Goal: Check status: Check status

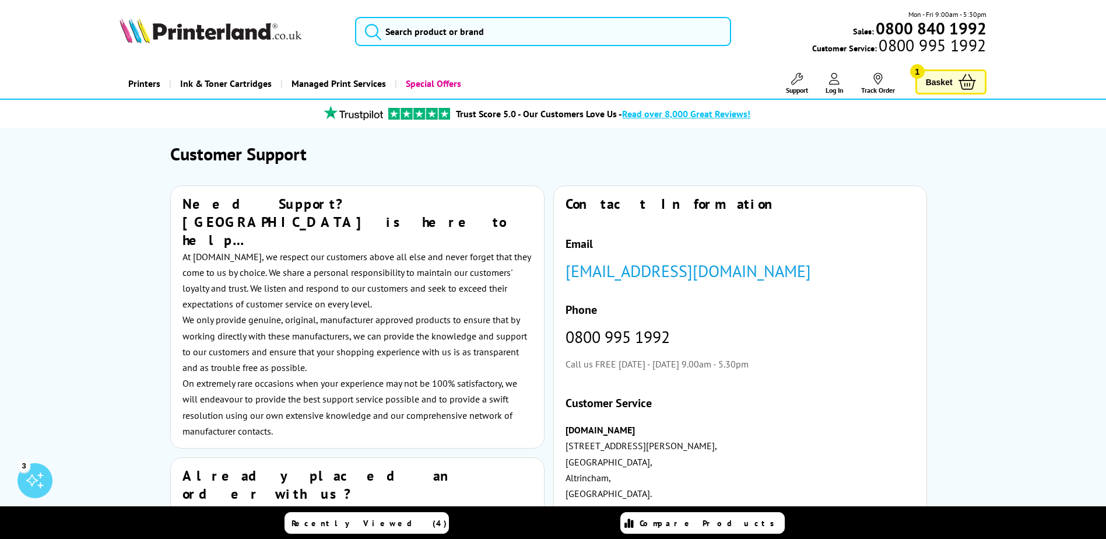
click at [701, 275] on link "[EMAIL_ADDRESS][DOMAIN_NAME]" at bounding box center [687, 271] width 245 height 22
click at [868, 78] on link "Track Order" at bounding box center [878, 84] width 34 height 22
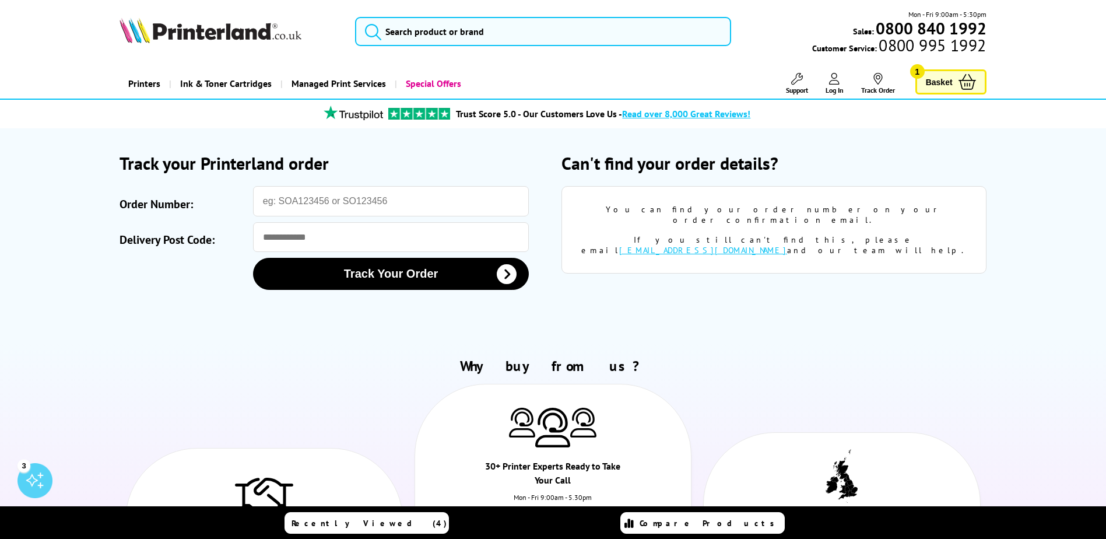
click at [829, 81] on icon at bounding box center [834, 79] width 10 height 12
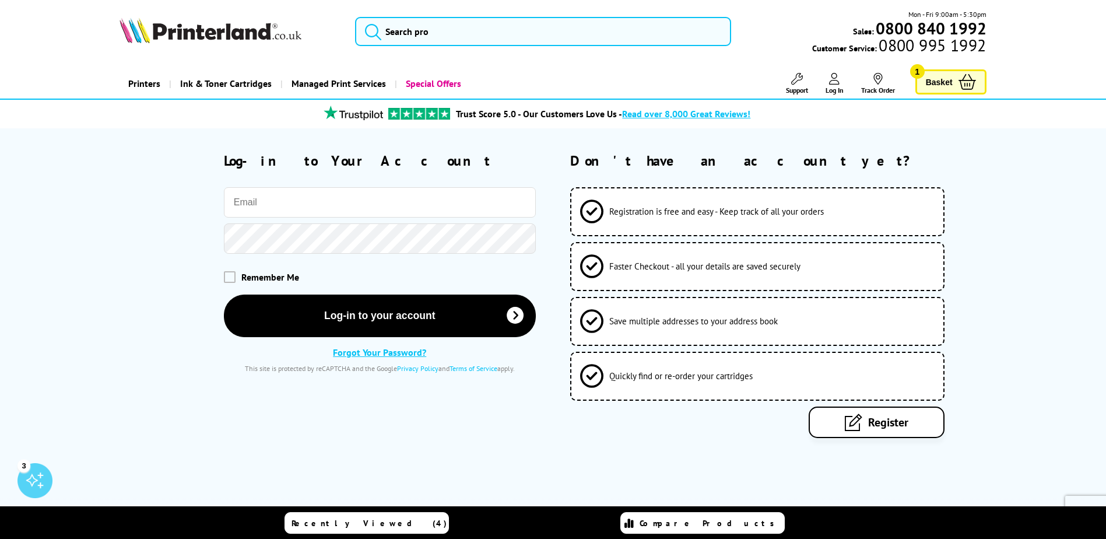
type input "i.wheeler@4newsquare.com"
click at [368, 206] on input "**********" at bounding box center [380, 202] width 312 height 30
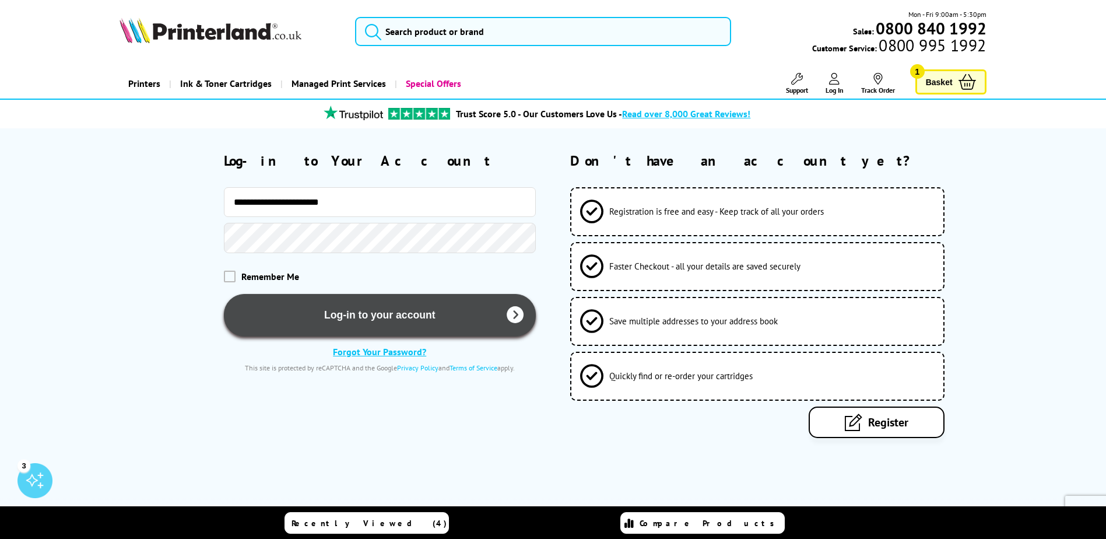
click at [374, 307] on button "Log-in to your account" at bounding box center [380, 315] width 312 height 43
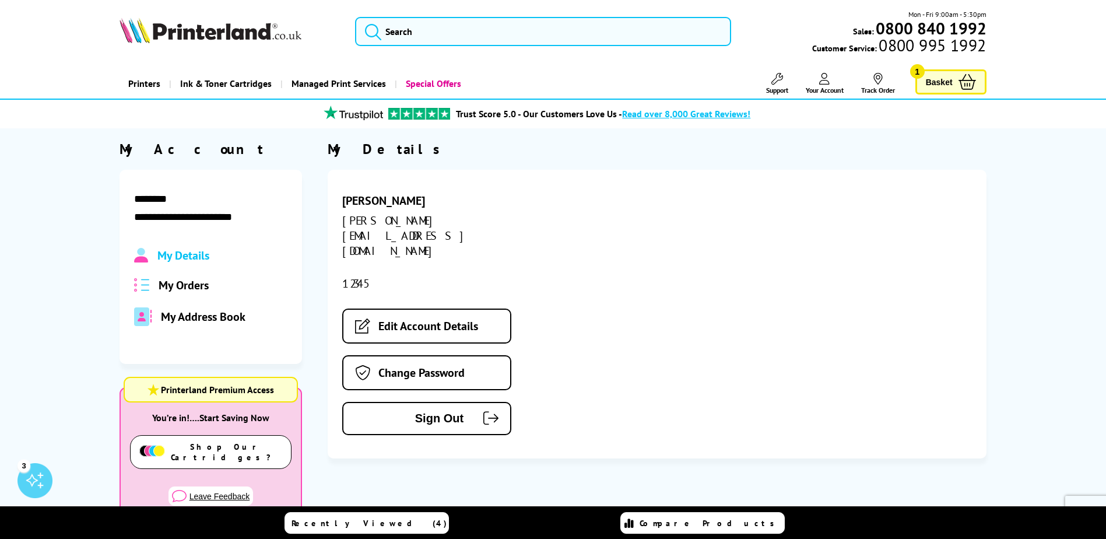
click at [168, 275] on div "My Details My Orders My Address Book" at bounding box center [210, 287] width 153 height 78
click at [170, 286] on span "My Orders" at bounding box center [184, 284] width 50 height 15
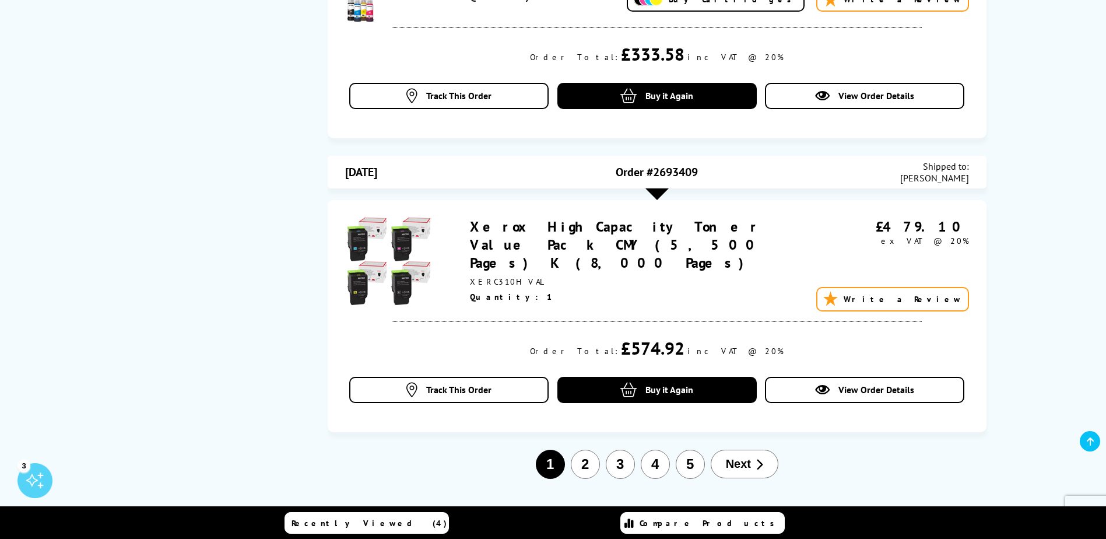
scroll to position [933, 0]
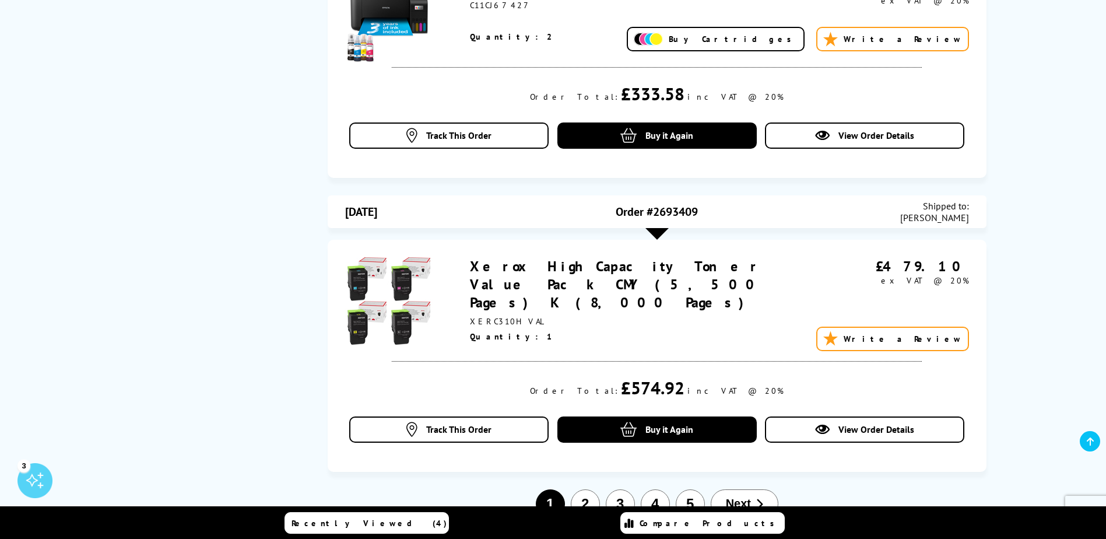
click at [590, 489] on button "2" at bounding box center [585, 503] width 29 height 29
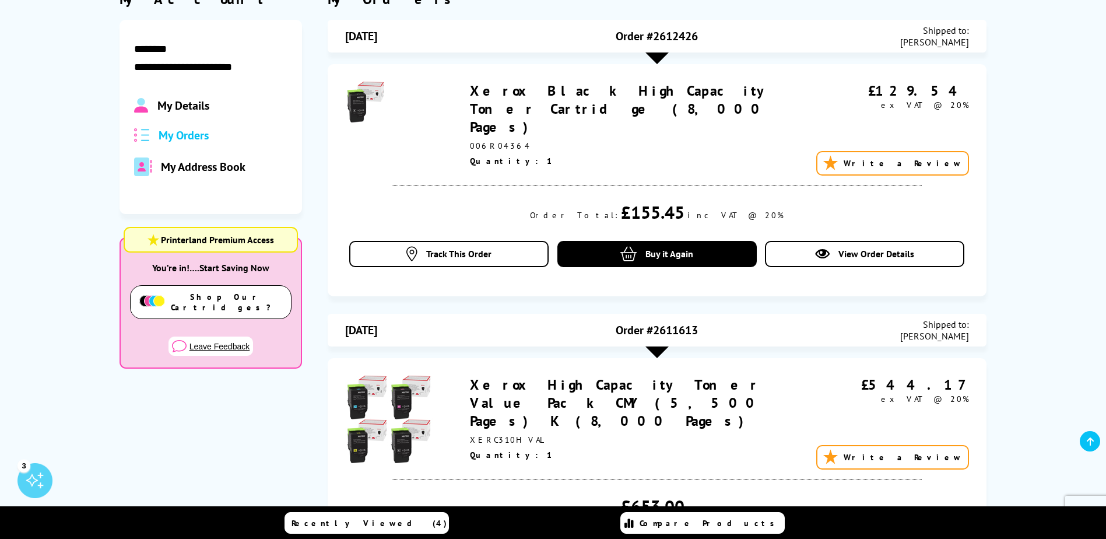
scroll to position [140, 0]
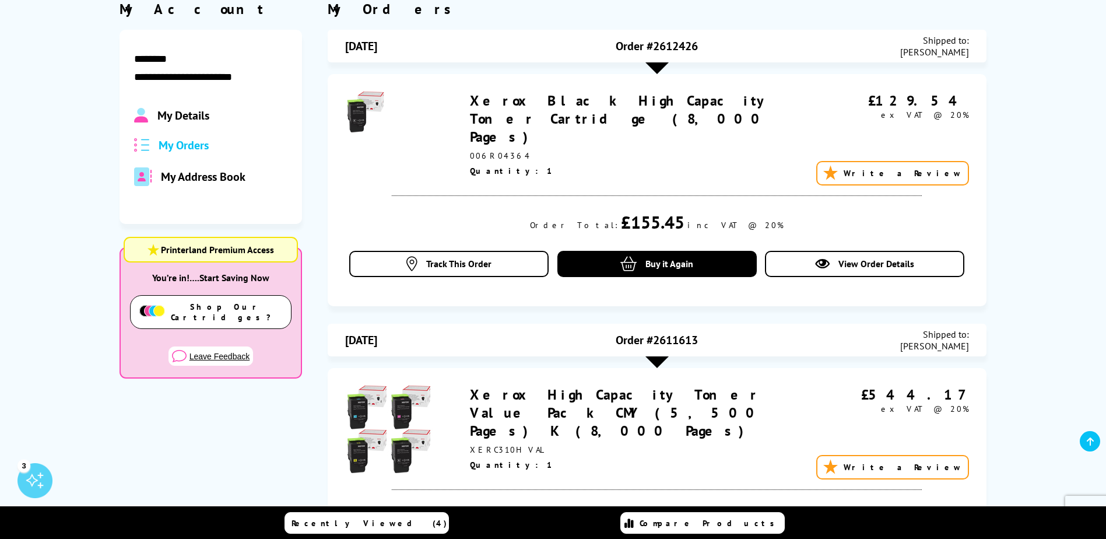
drag, startPoint x: 729, startPoint y: 44, endPoint x: 601, endPoint y: 44, distance: 128.2
click at [601, 44] on div "Order #2612426" at bounding box center [656, 45] width 207 height 23
copy span "Order #2612426"
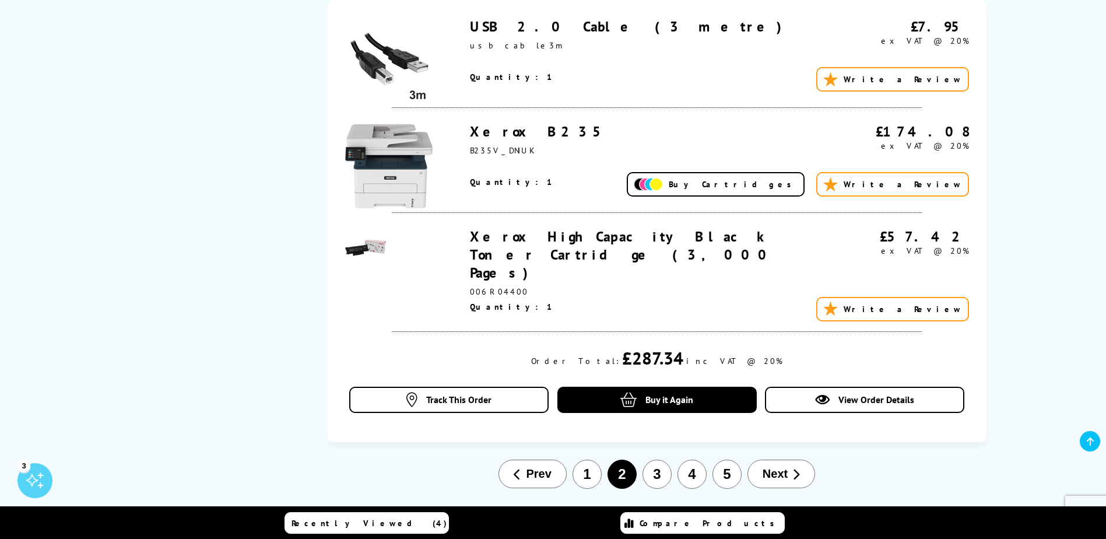
scroll to position [1480, 0]
click at [592, 459] on button "1" at bounding box center [586, 473] width 29 height 29
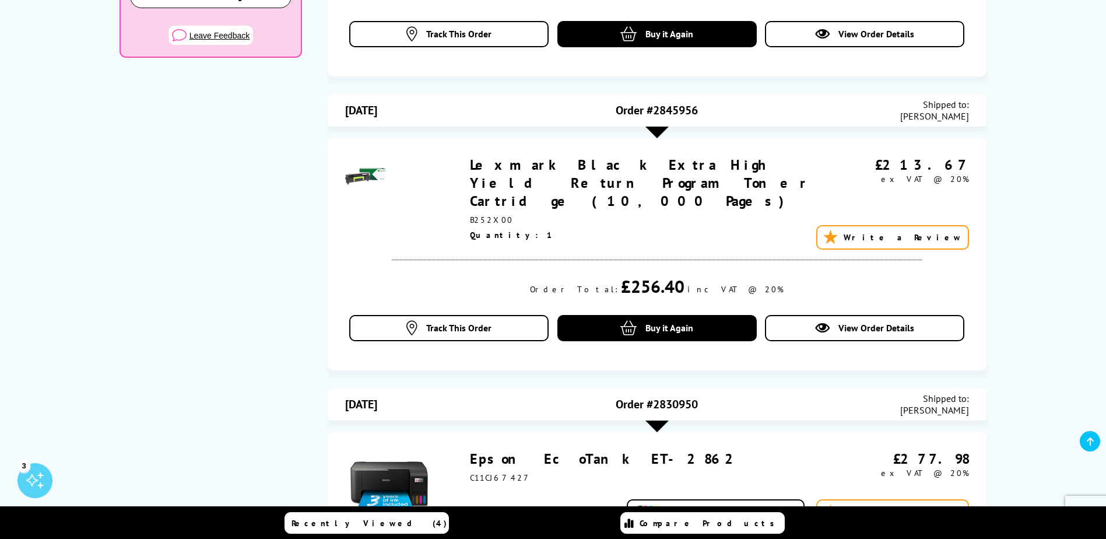
scroll to position [810, 0]
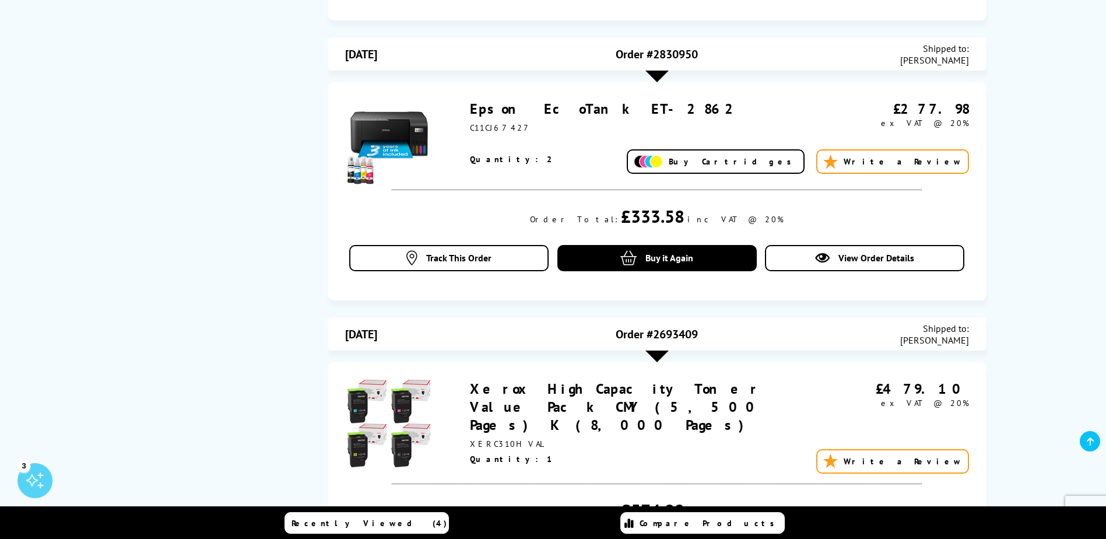
click at [508, 394] on link "Xerox High Capacity Toner Value Pack CMY (5,500 Pages) K (8,000 Pages)" at bounding box center [616, 406] width 293 height 54
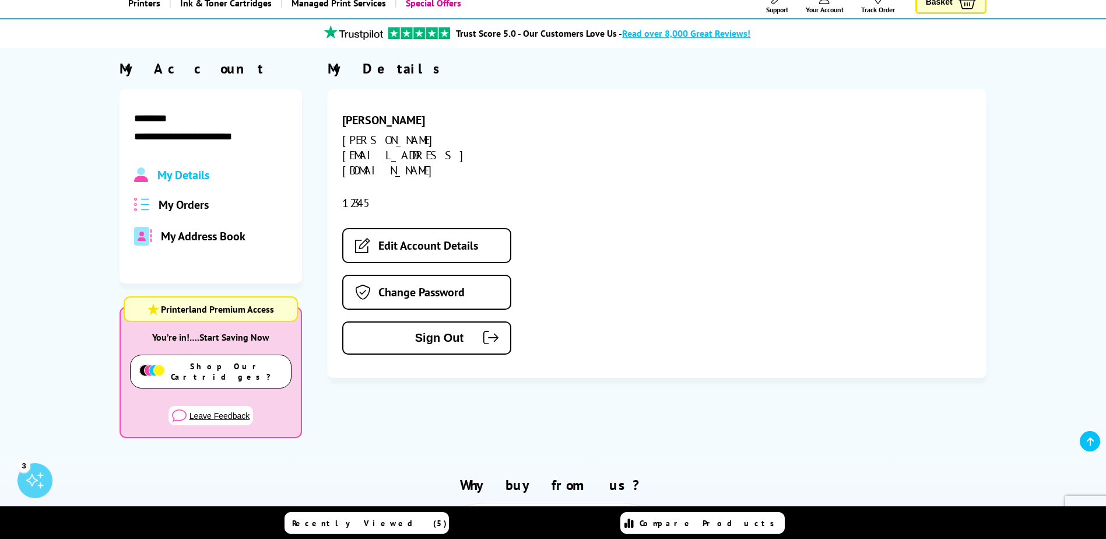
scroll to position [77, 0]
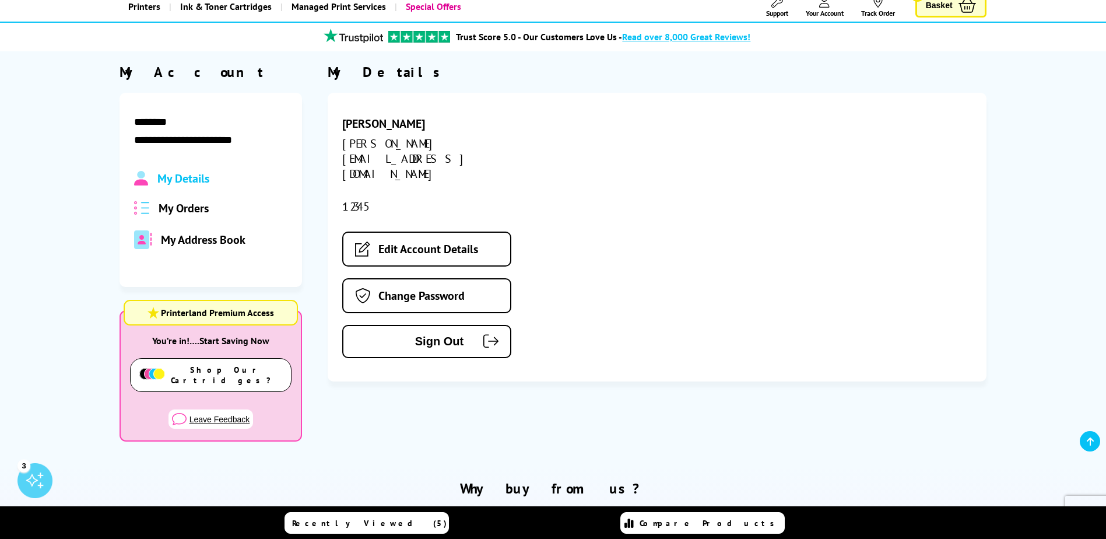
click at [188, 210] on span "My Orders" at bounding box center [184, 207] width 50 height 15
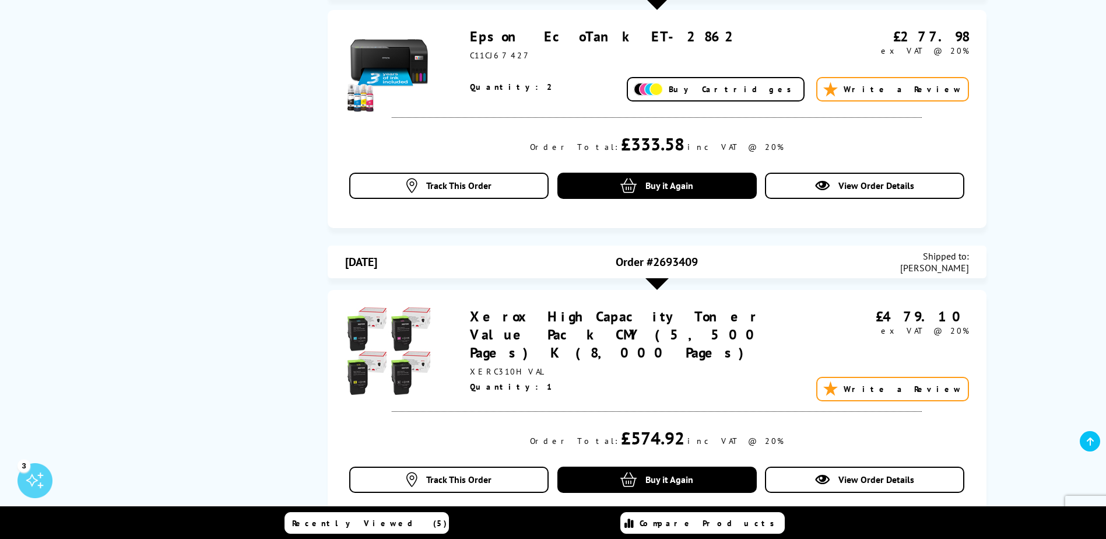
scroll to position [1068, 0]
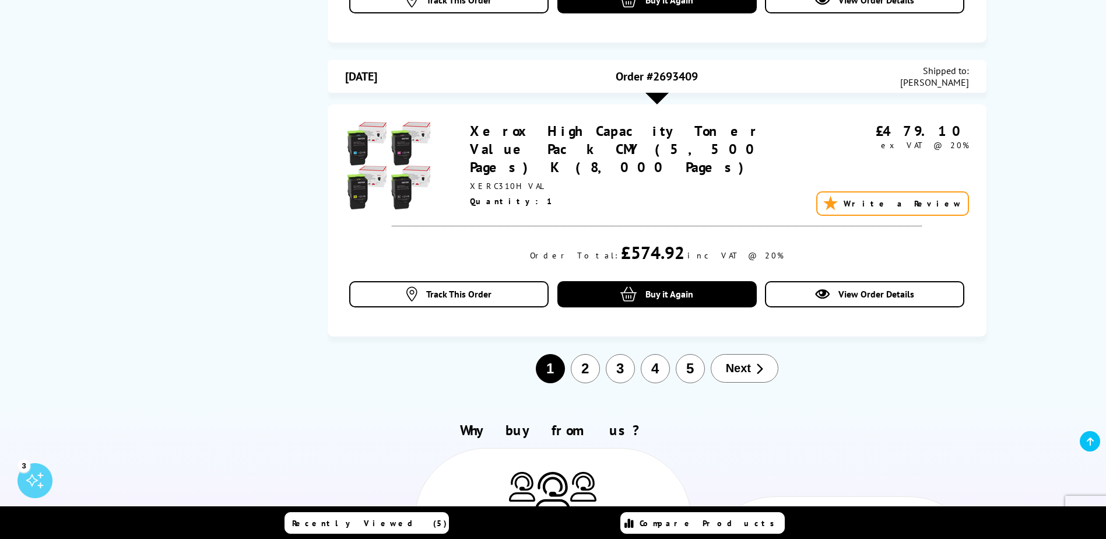
click at [580, 354] on button "2" at bounding box center [585, 368] width 29 height 29
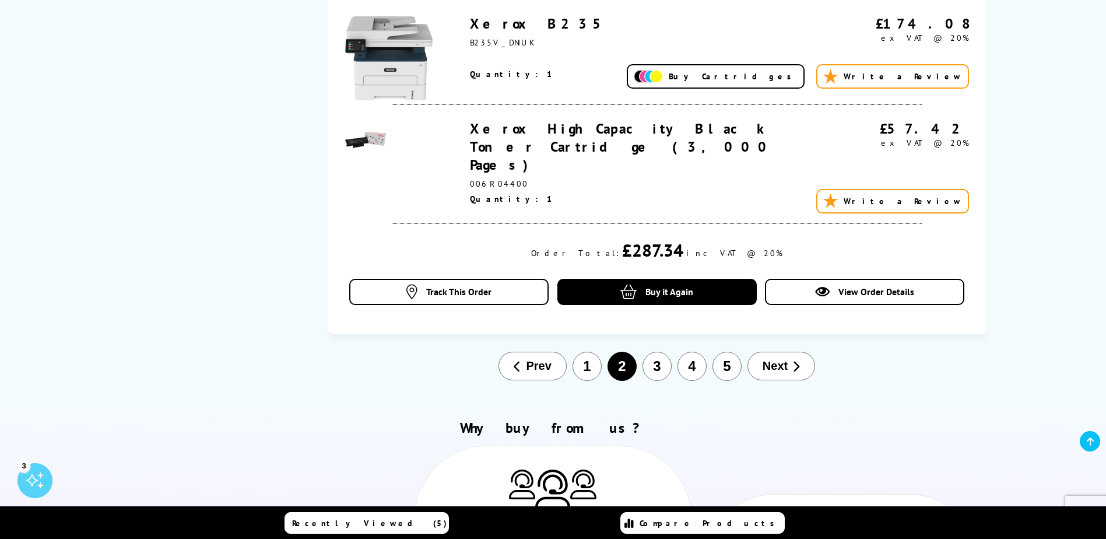
scroll to position [1597, 0]
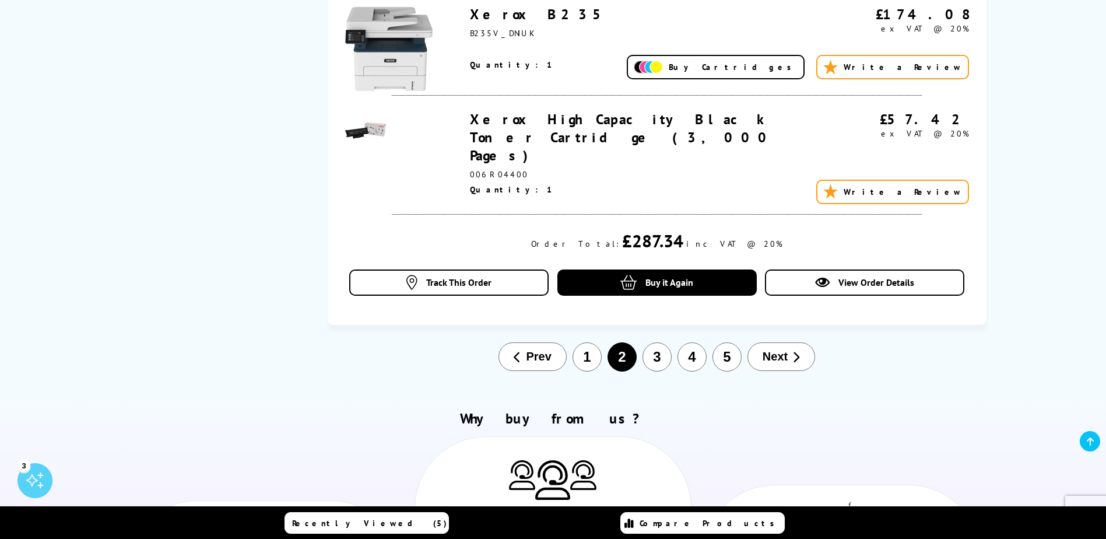
click at [646, 342] on button "3" at bounding box center [656, 356] width 29 height 29
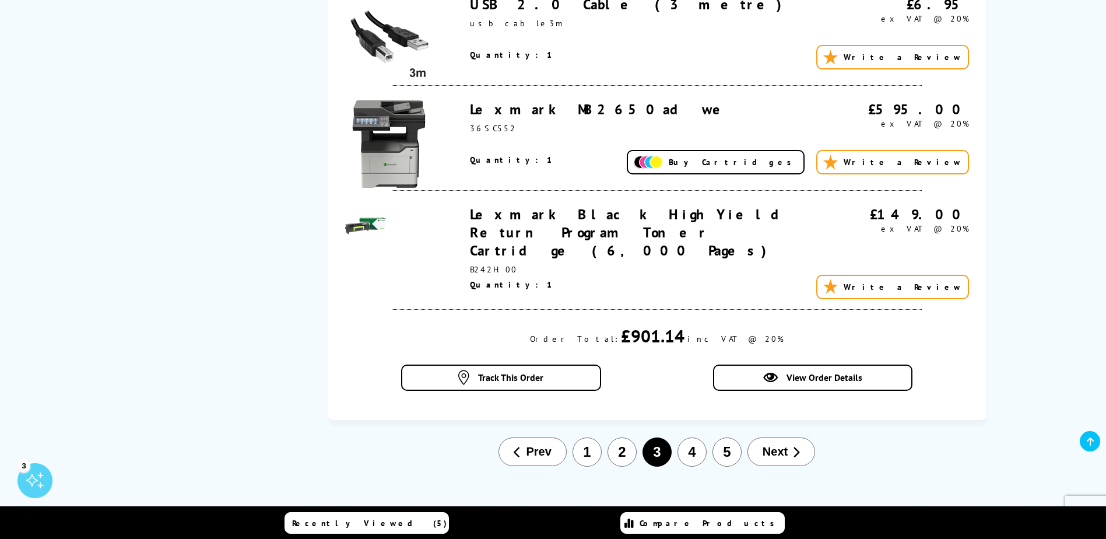
click at [613, 437] on button "2" at bounding box center [621, 451] width 29 height 29
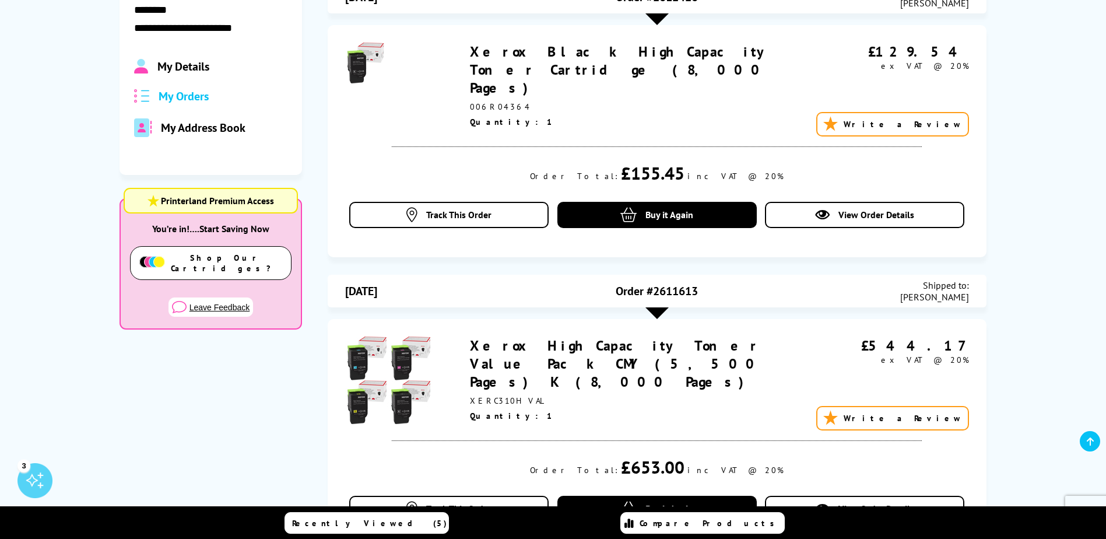
scroll to position [140, 0]
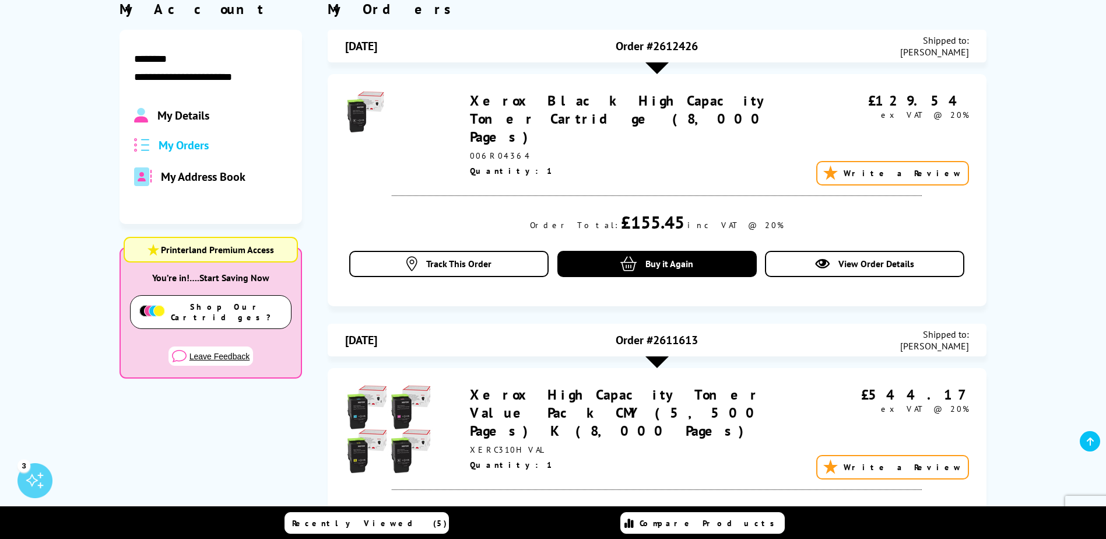
click at [525, 101] on link "Xerox Black High Capacity Toner Cartridge (8,000 Pages)" at bounding box center [620, 119] width 301 height 54
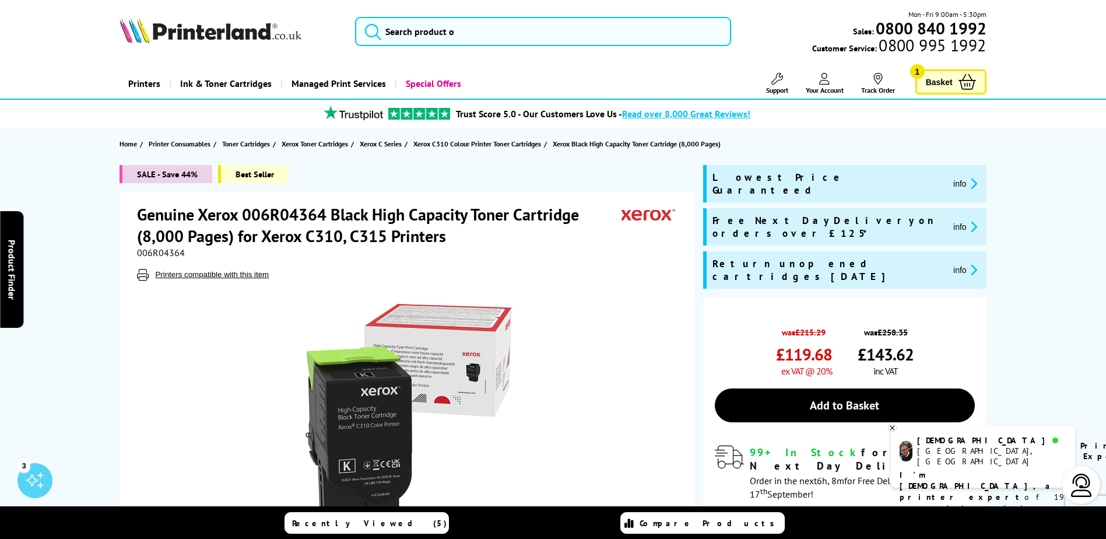
click at [355, 234] on h1 "Genuine Xerox 006R04364 Black High Capacity Toner Cartridge (8,000 Pages) for X…" at bounding box center [379, 224] width 484 height 43
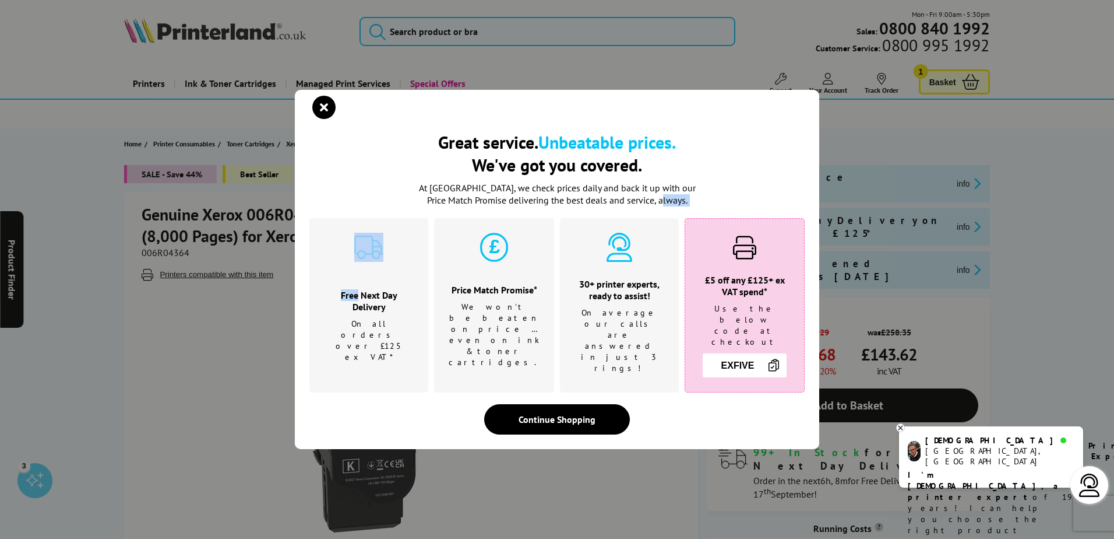
click at [355, 234] on div "Free Next Day Delivery On all orders over £125 ex VAT*" at bounding box center [368, 305] width 119 height 174
click at [321, 119] on icon "close modal" at bounding box center [323, 107] width 23 height 23
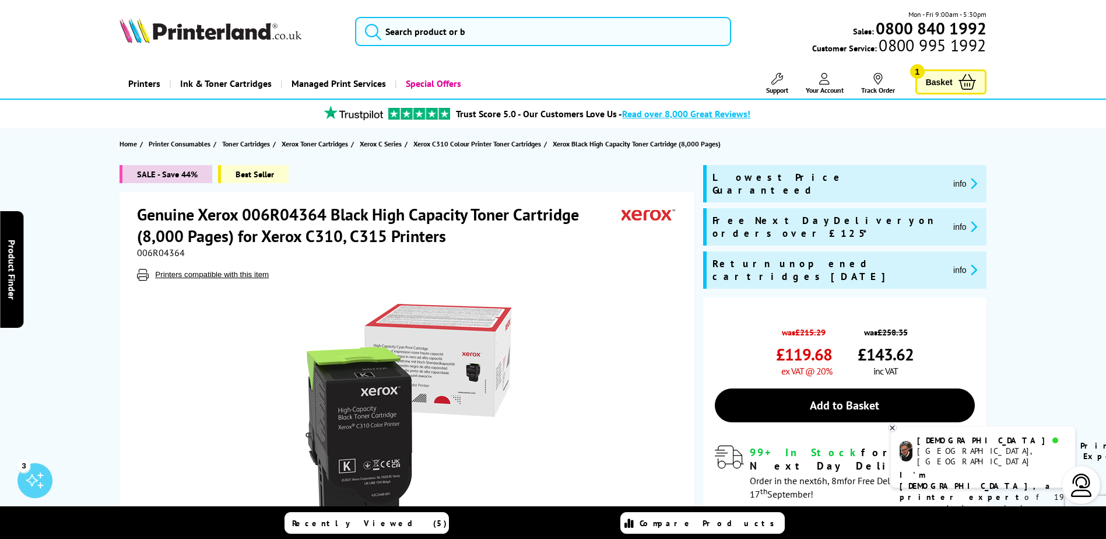
click at [368, 234] on h1 "Genuine Xerox 006R04364 Black High Capacity Toner Cartridge (8,000 Pages) for X…" at bounding box center [379, 224] width 484 height 43
copy h1 "C315"
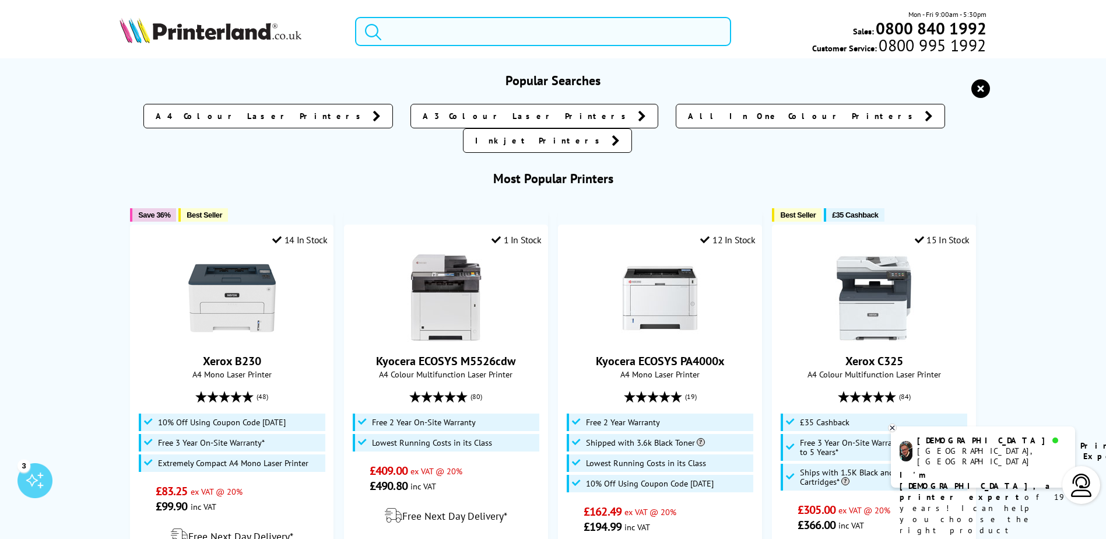
paste input "C315"
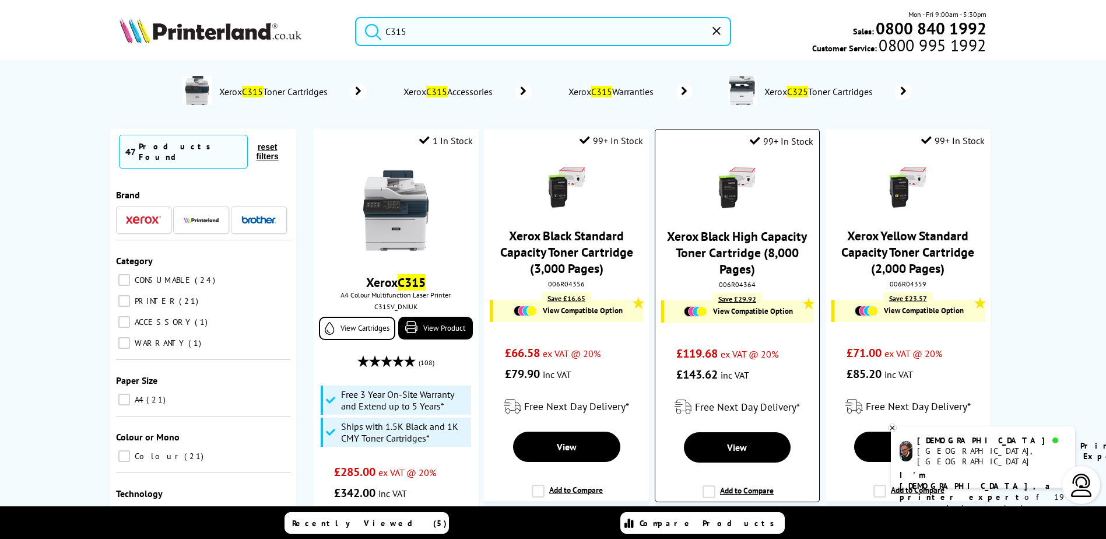
type input "C315"
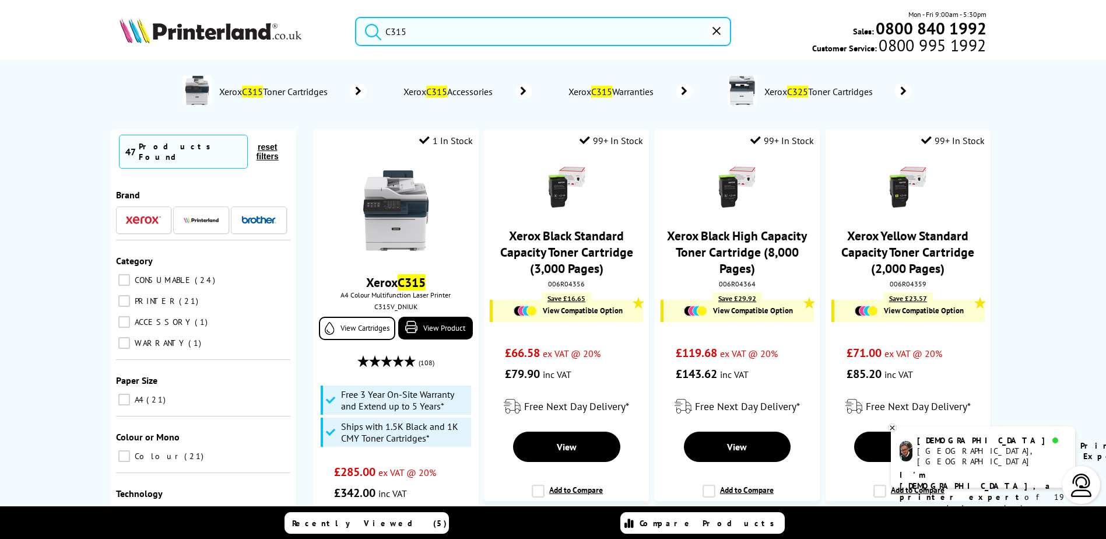
click at [794, 24] on div "Mon - Fri 9:00am - 5:30pm Sales: 0800 840 1992 Customer Service: 0800 995 1992" at bounding box center [858, 31] width 255 height 45
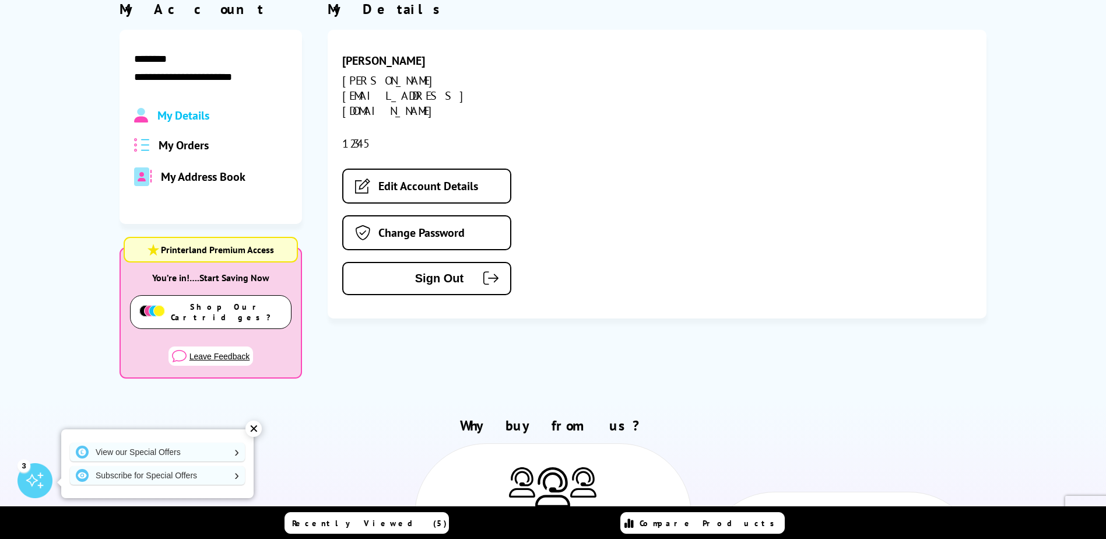
click at [180, 148] on span "My Orders" at bounding box center [184, 145] width 50 height 15
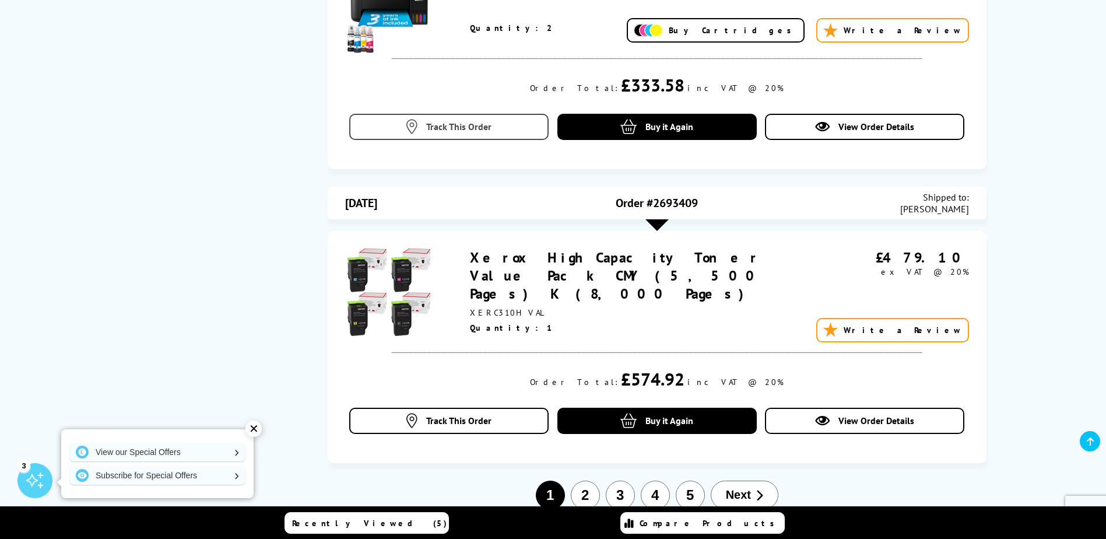
scroll to position [1131, 0]
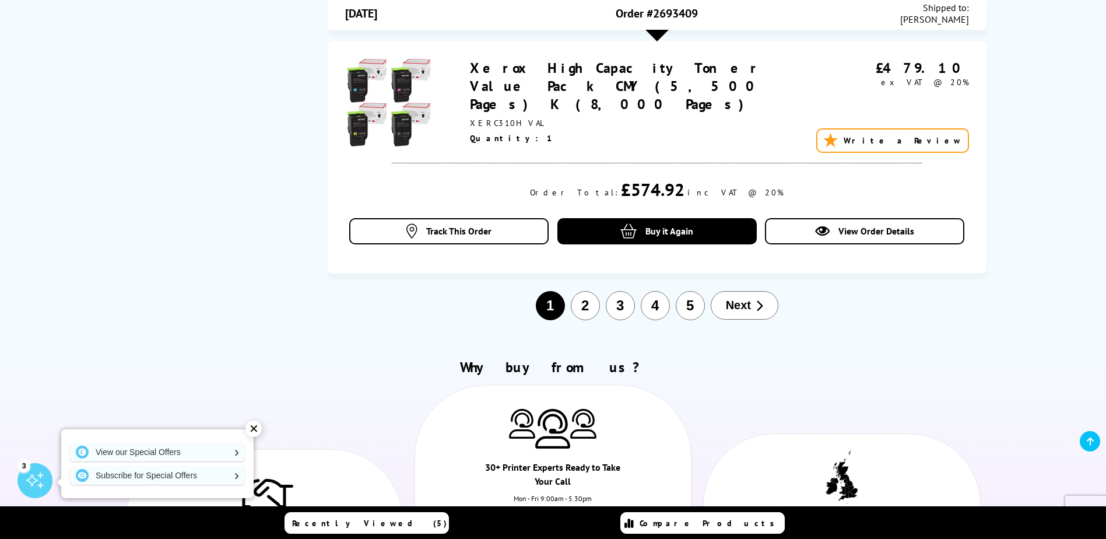
click at [594, 291] on button "2" at bounding box center [585, 305] width 29 height 29
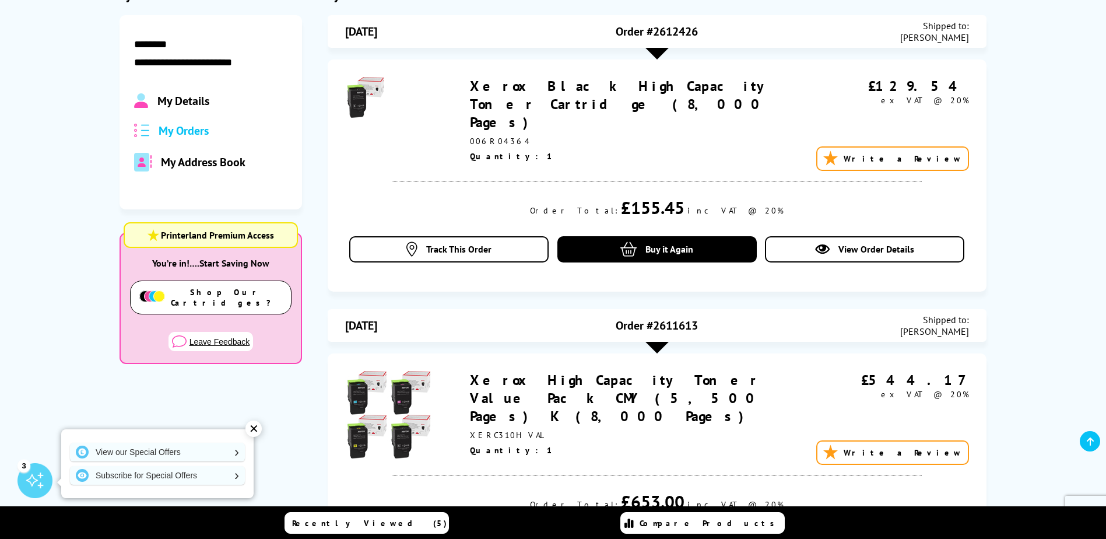
scroll to position [140, 0]
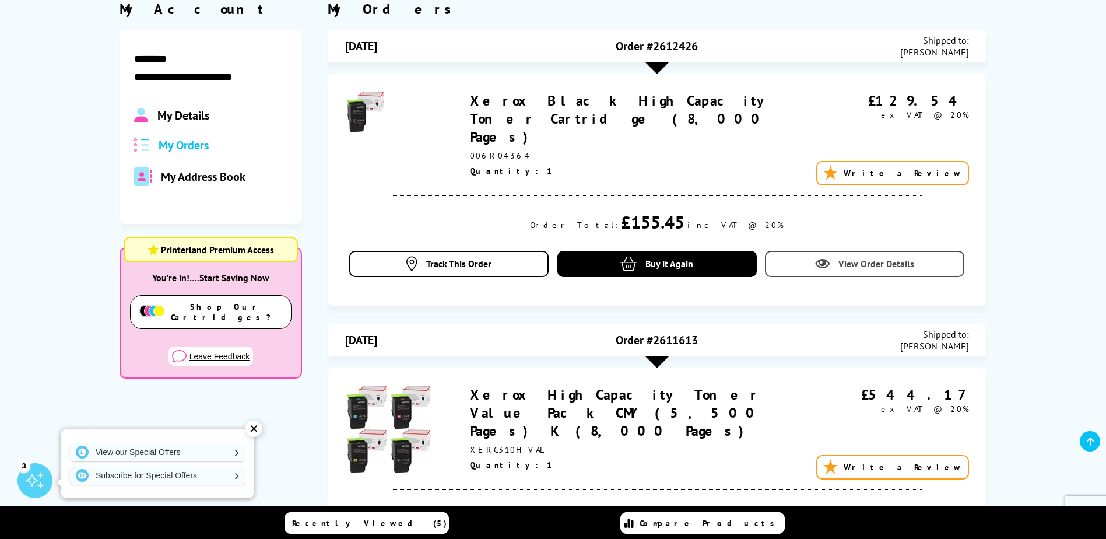
click at [863, 258] on span "View Order Details" at bounding box center [876, 264] width 76 height 12
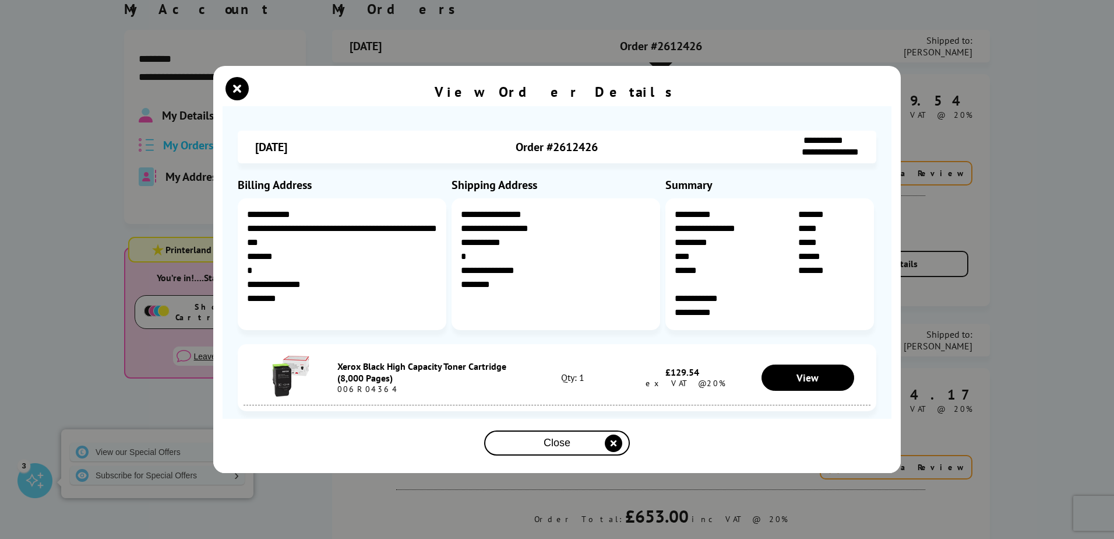
click at [332, 36] on div "**********" at bounding box center [557, 269] width 1114 height 539
click at [228, 87] on icon "close modal" at bounding box center [237, 88] width 23 height 23
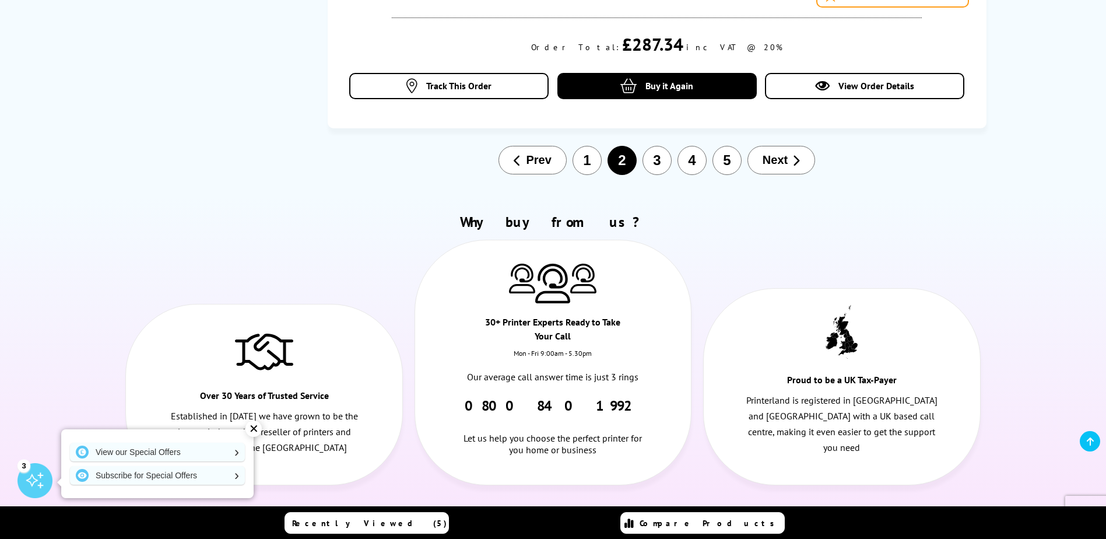
scroll to position [1594, 0]
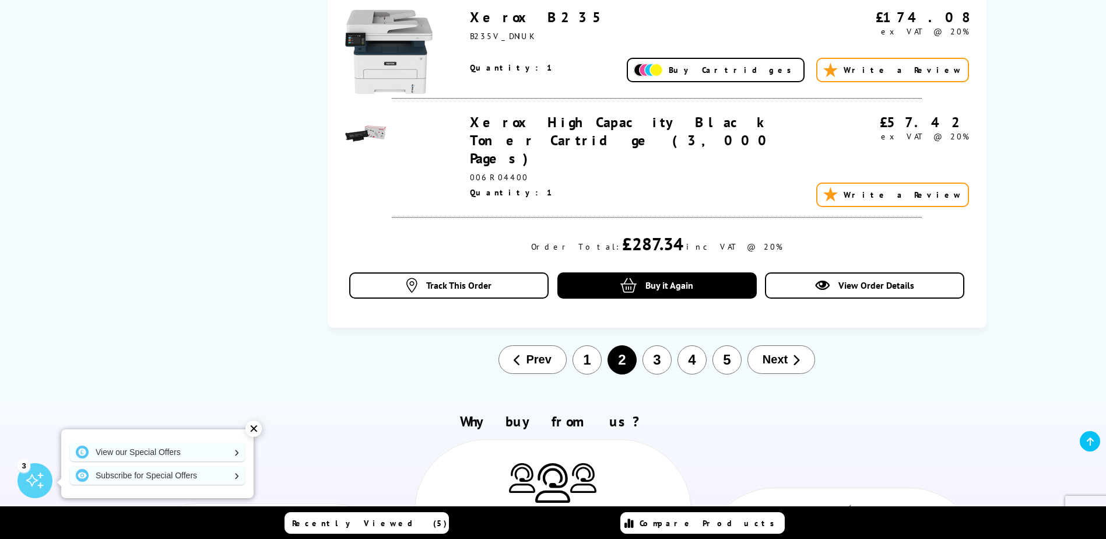
click at [582, 345] on button "1" at bounding box center [586, 359] width 29 height 29
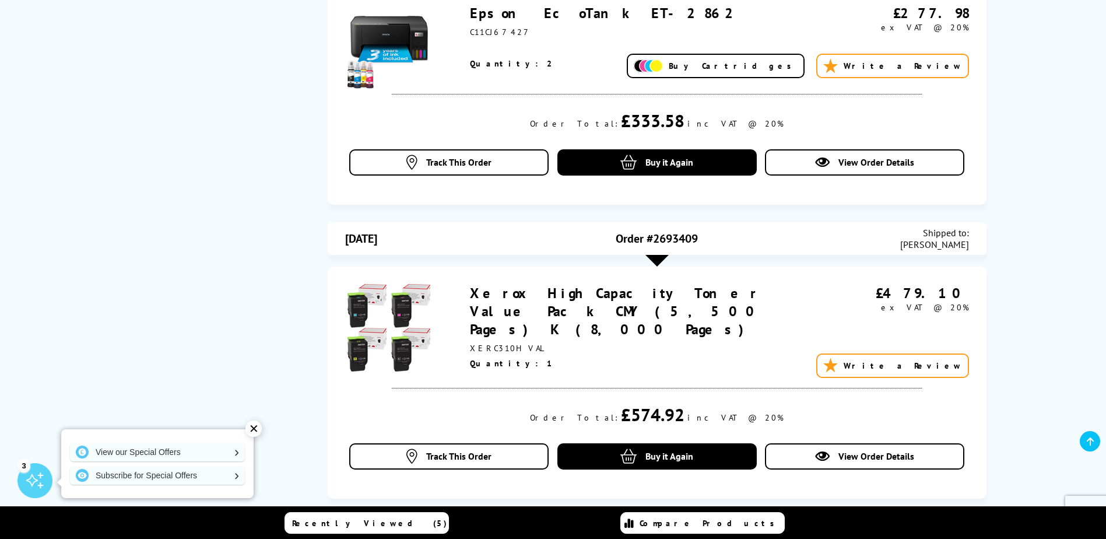
scroll to position [956, 0]
